Goal: Transaction & Acquisition: Purchase product/service

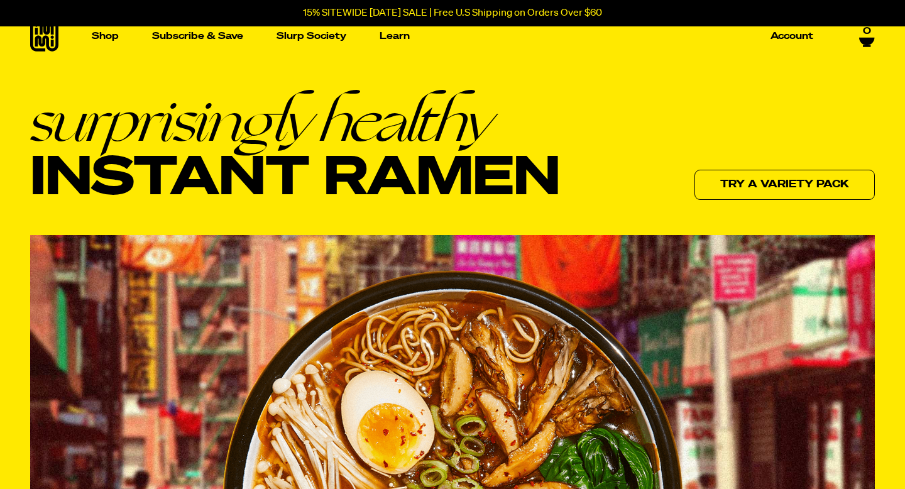
scroll to position [14, 0]
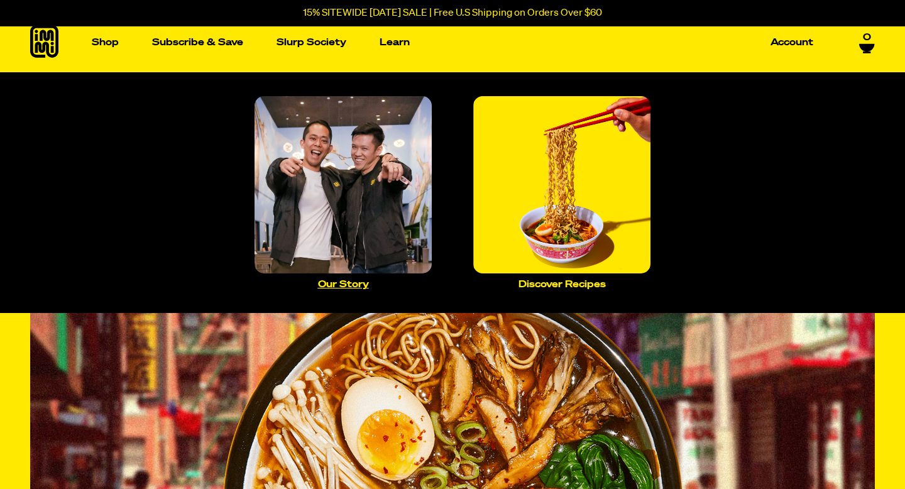
click at [355, 283] on p "Our Story" at bounding box center [343, 284] width 51 height 9
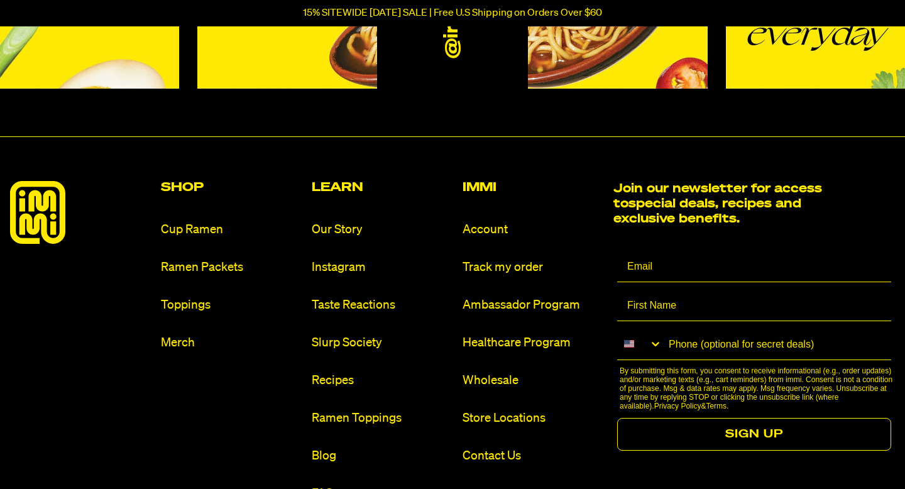
scroll to position [1278, 0]
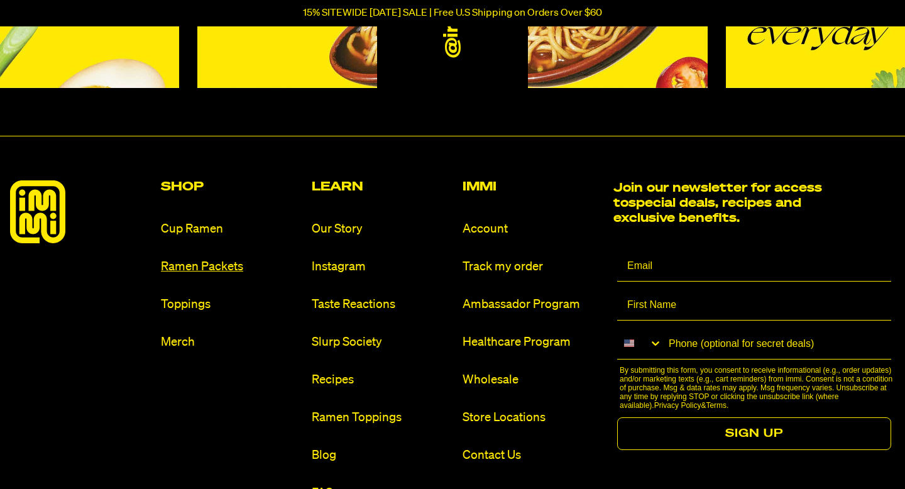
click at [207, 268] on link "Ramen Packets" at bounding box center [231, 266] width 141 height 17
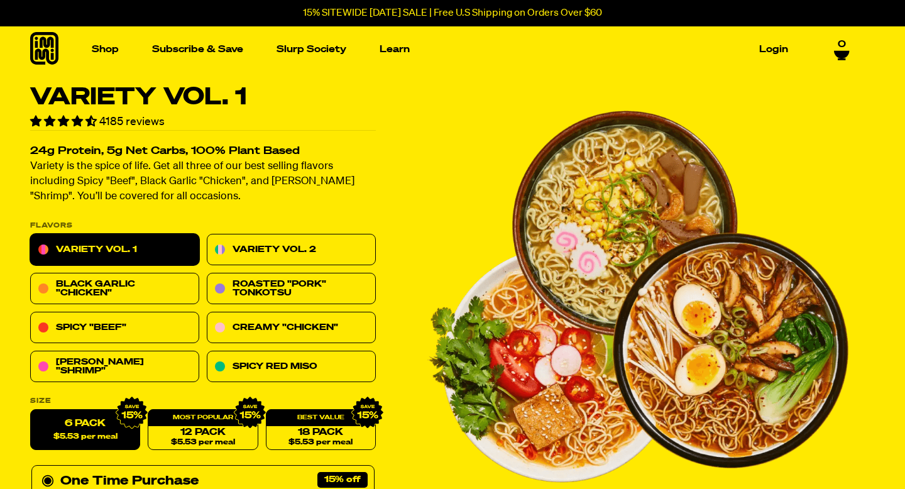
click at [138, 121] on span "4185 reviews" at bounding box center [131, 121] width 65 height 11
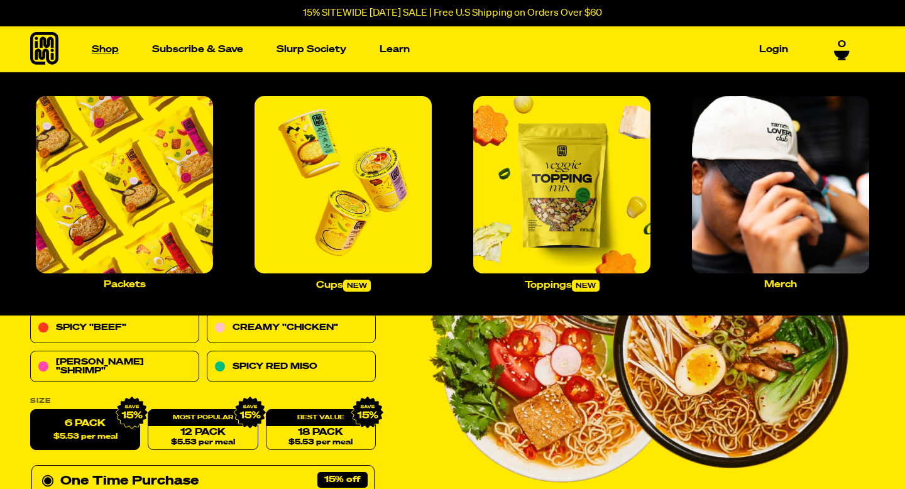
click at [114, 51] on link "Shop" at bounding box center [105, 49] width 37 height 19
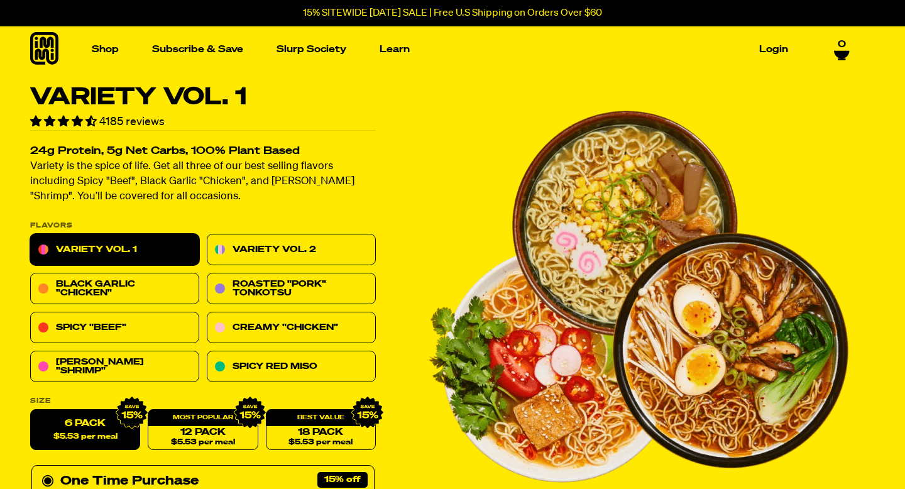
click at [51, 45] on icon at bounding box center [44, 48] width 28 height 33
